Goal: Navigation & Orientation: Find specific page/section

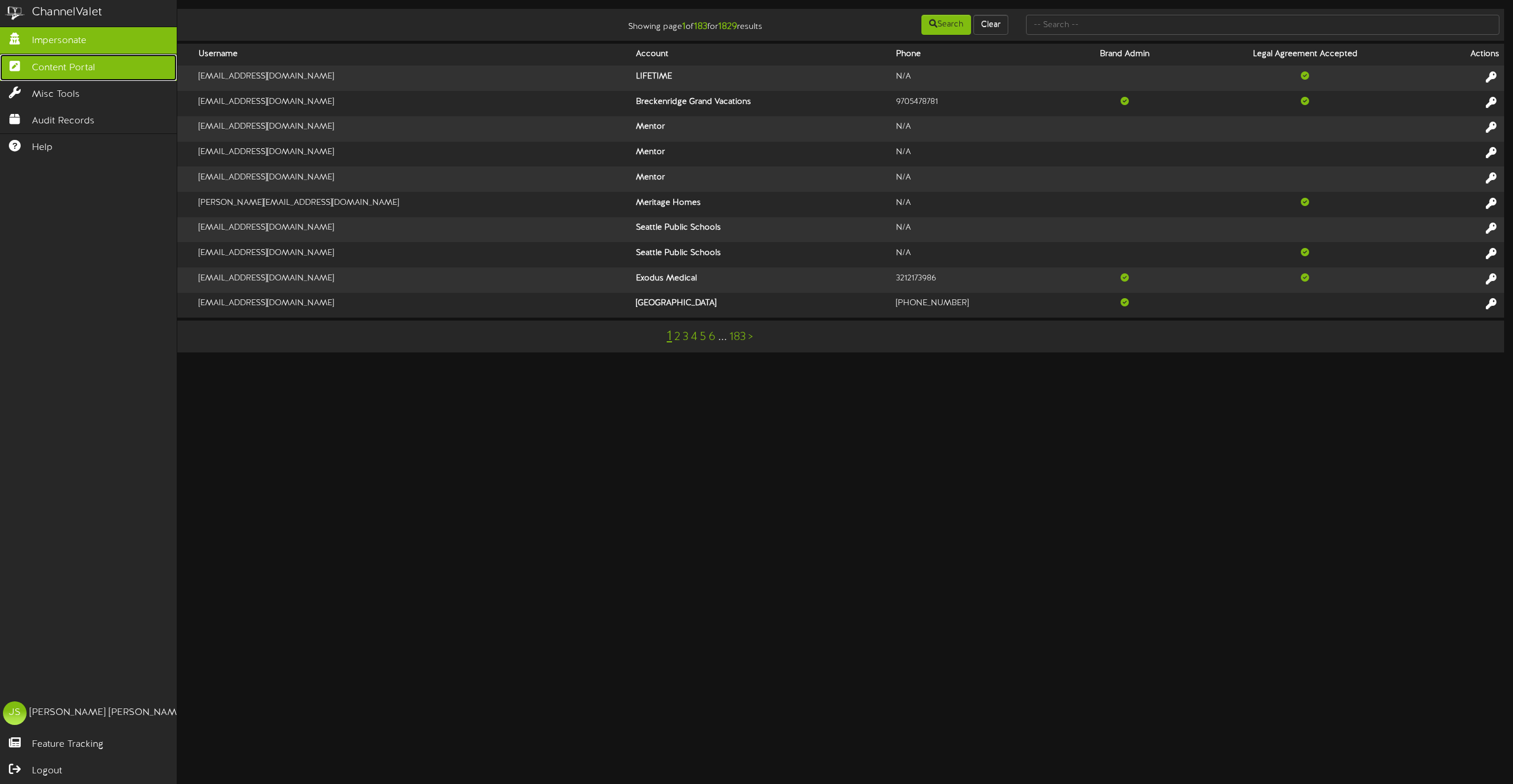
click at [23, 65] on icon at bounding box center [15, 64] width 29 height 9
